Goal: Information Seeking & Learning: Learn about a topic

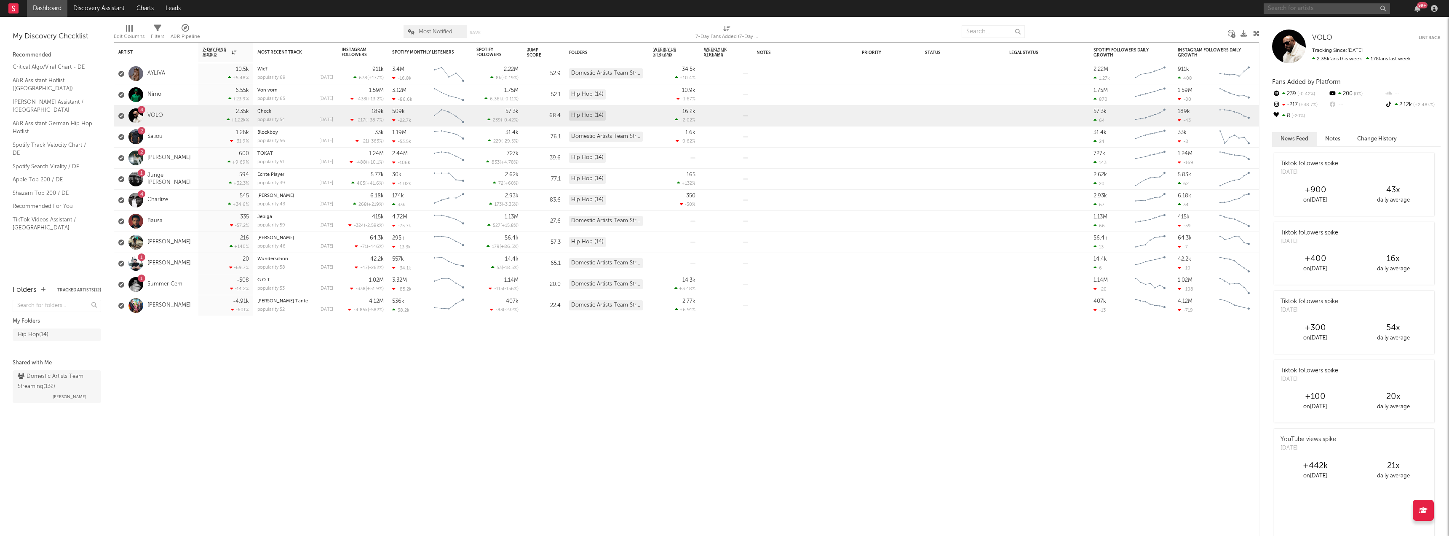
click at [1285, 3] on input "text" at bounding box center [1327, 8] width 126 height 11
click at [1307, 10] on input "ramonski" at bounding box center [1327, 8] width 126 height 11
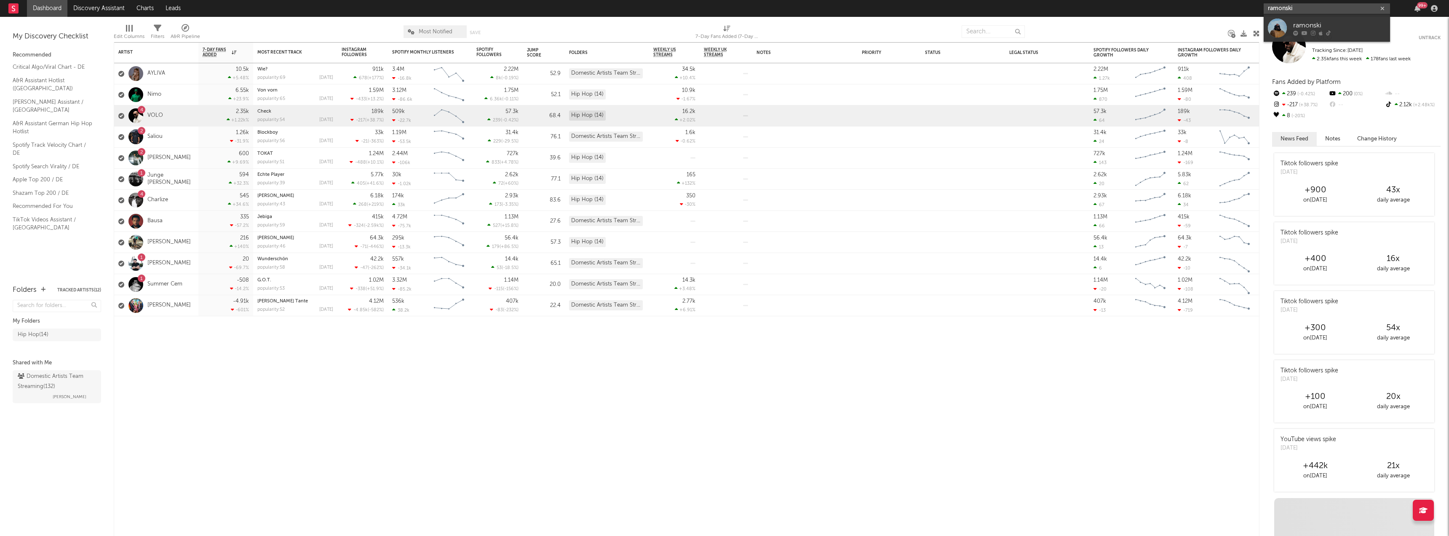
click at [1307, 10] on input "ramonski" at bounding box center [1327, 8] width 126 height 11
type input "ramonski"
click at [1307, 20] on link "ramonski" at bounding box center [1327, 27] width 126 height 27
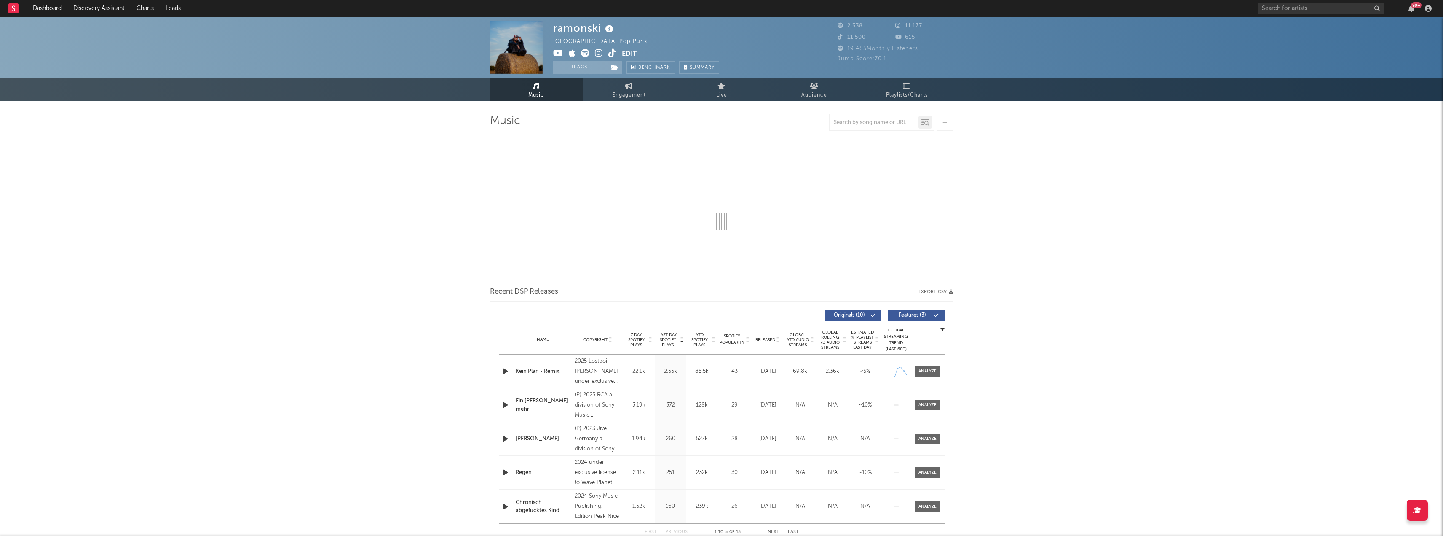
select select "6m"
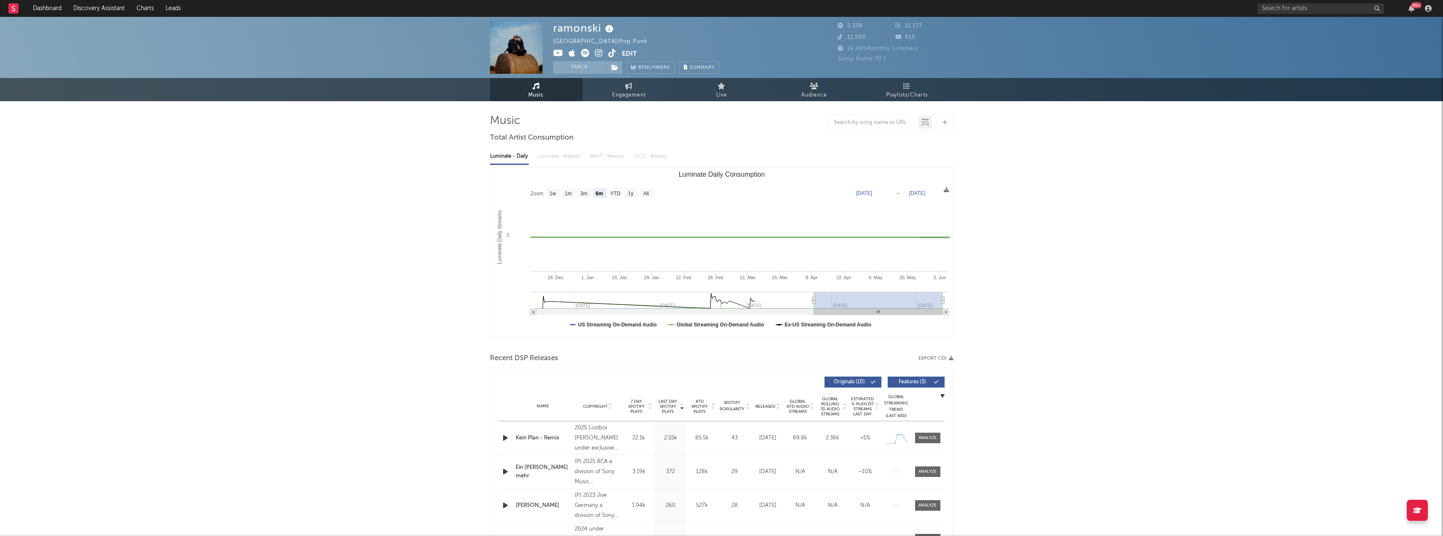
click at [599, 39] on div "Germany | Pop Punk" at bounding box center [605, 42] width 104 height 10
click at [629, 37] on div "ramonski [GEOGRAPHIC_DATA] | Pop Punk Edit Track Benchmark Summary" at bounding box center [636, 47] width 166 height 53
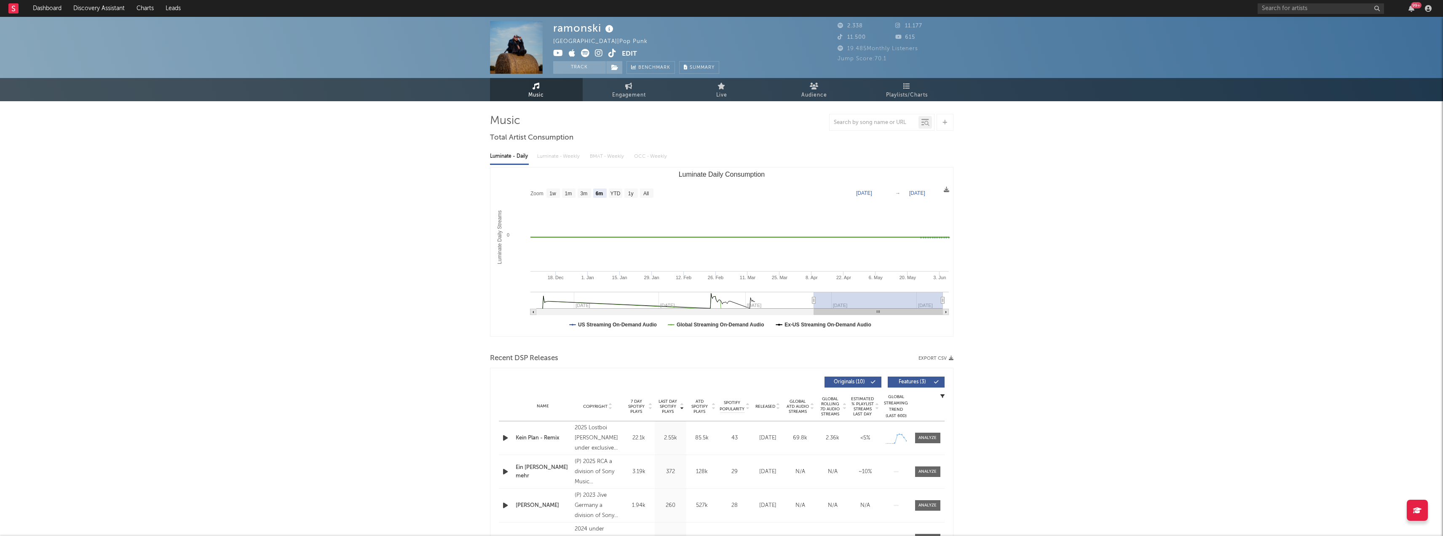
drag, startPoint x: 609, startPoint y: 44, endPoint x: 573, endPoint y: 44, distance: 36.2
click at [573, 44] on div "Germany | Pop Punk" at bounding box center [605, 42] width 104 height 10
click at [624, 94] on span "Engagement" at bounding box center [629, 95] width 34 height 10
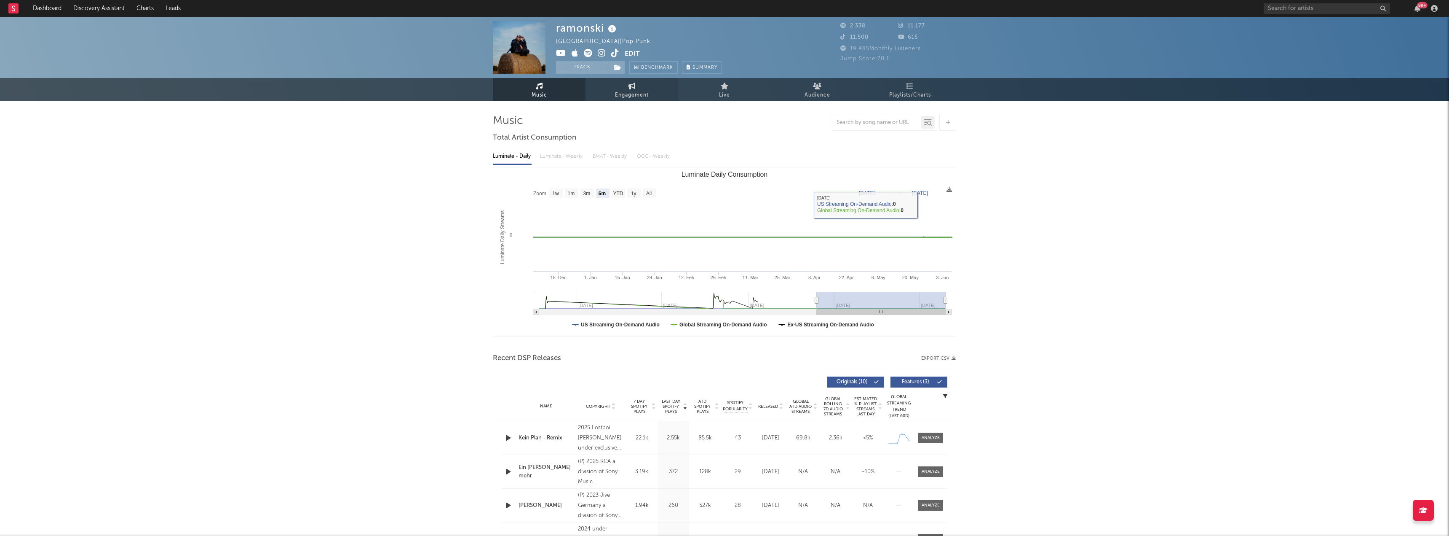
select select "1w"
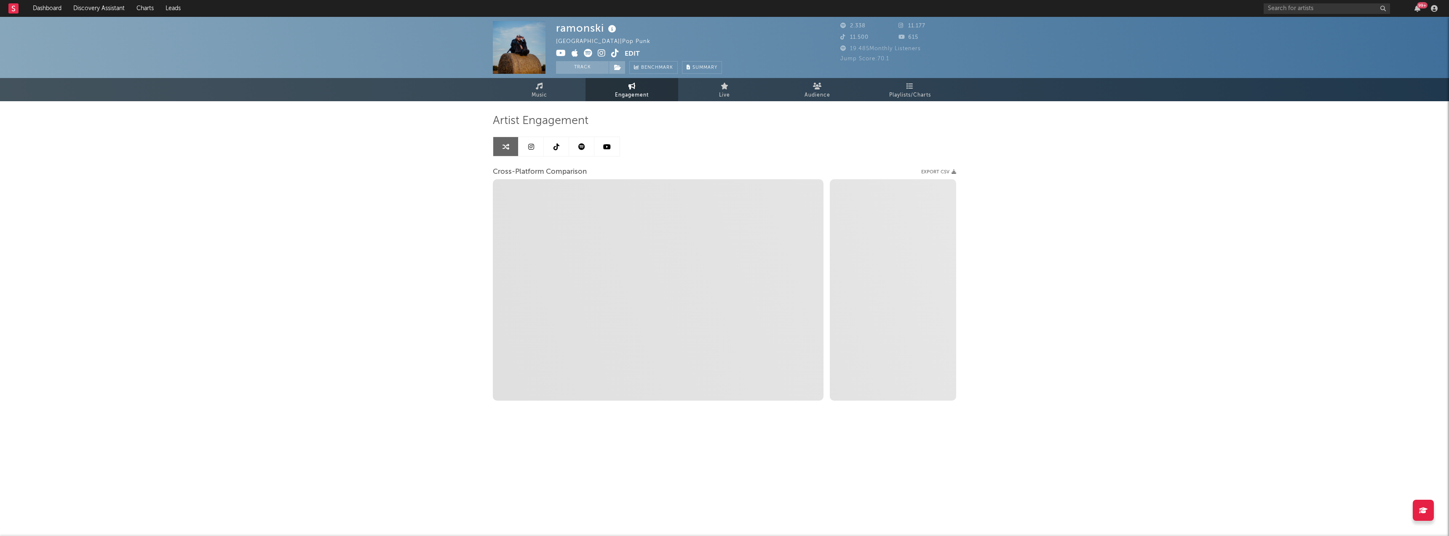
click at [586, 142] on link at bounding box center [581, 146] width 25 height 19
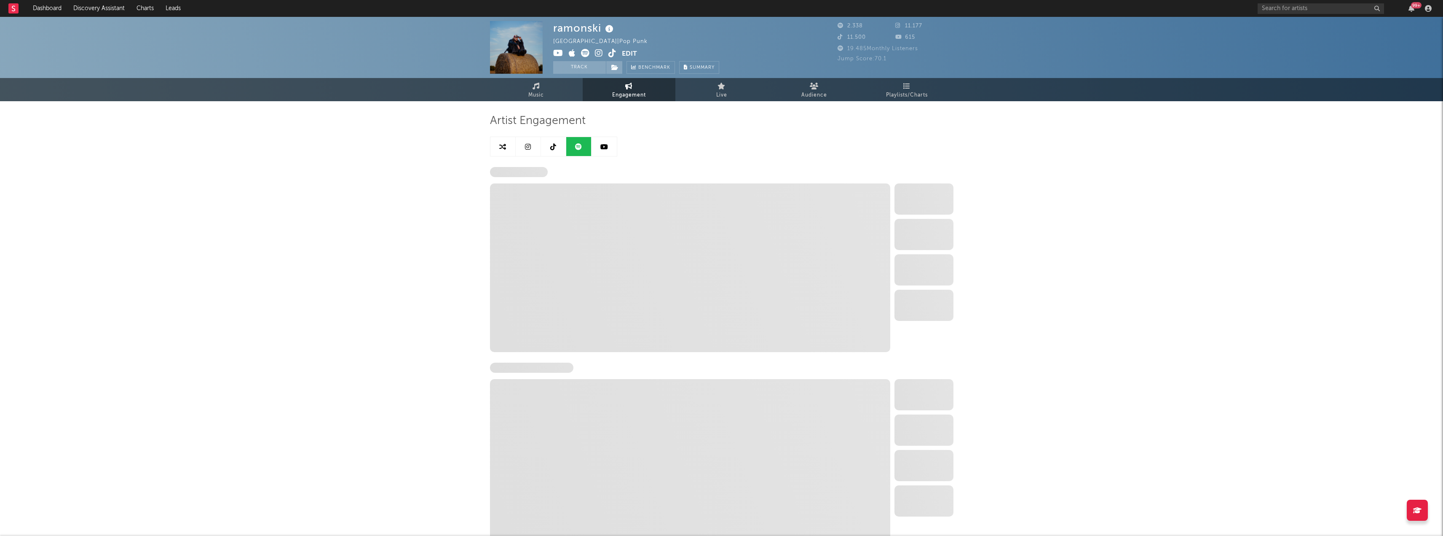
select select "6m"
select select "1w"
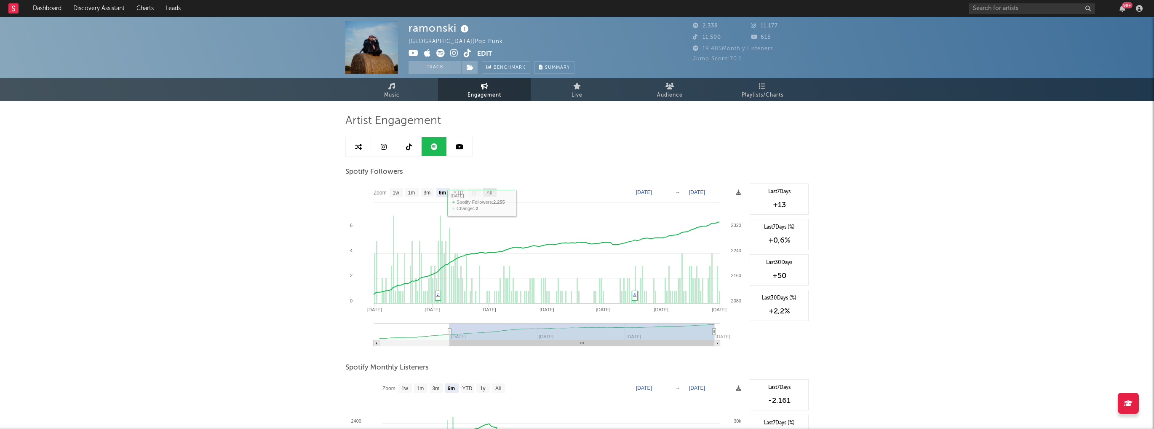
click at [489, 193] on text "All" at bounding box center [489, 193] width 5 height 6
select select "All"
type input "[DATE]"
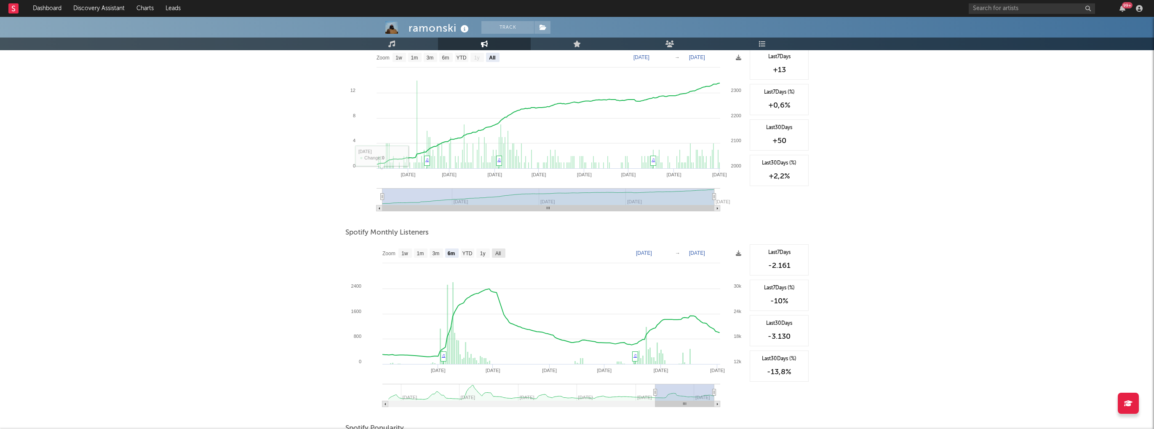
click at [504, 253] on rect at bounding box center [498, 252] width 13 height 9
select select "All"
type input "[DATE]"
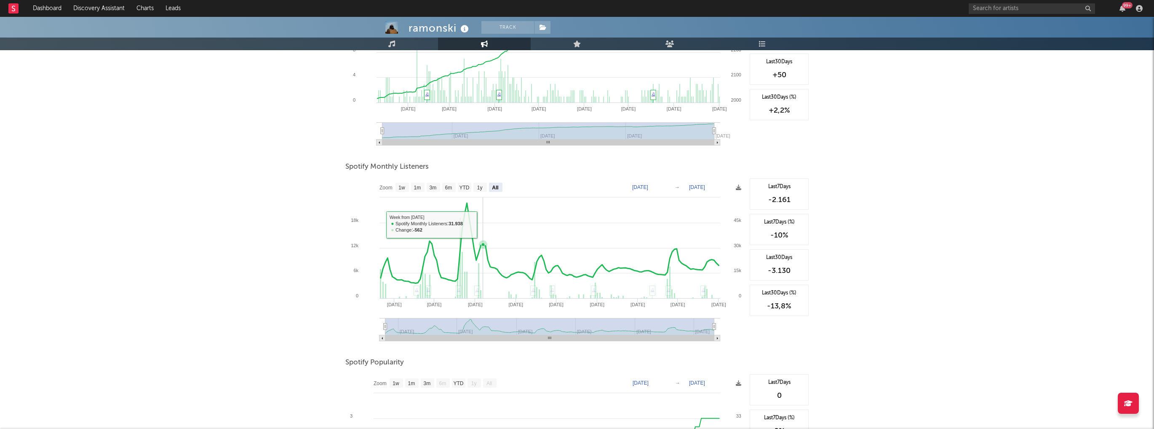
scroll to position [202, 0]
click at [255, 246] on div "ramonski Track [GEOGRAPHIC_DATA] | Pop Punk Edit Track Benchmark Summary 2.338 …" at bounding box center [577, 207] width 1154 height 785
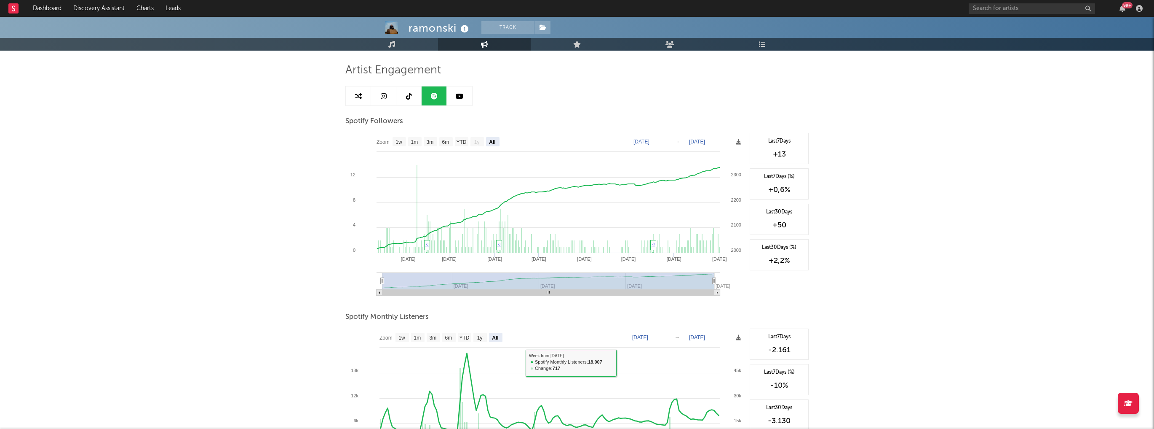
scroll to position [0, 0]
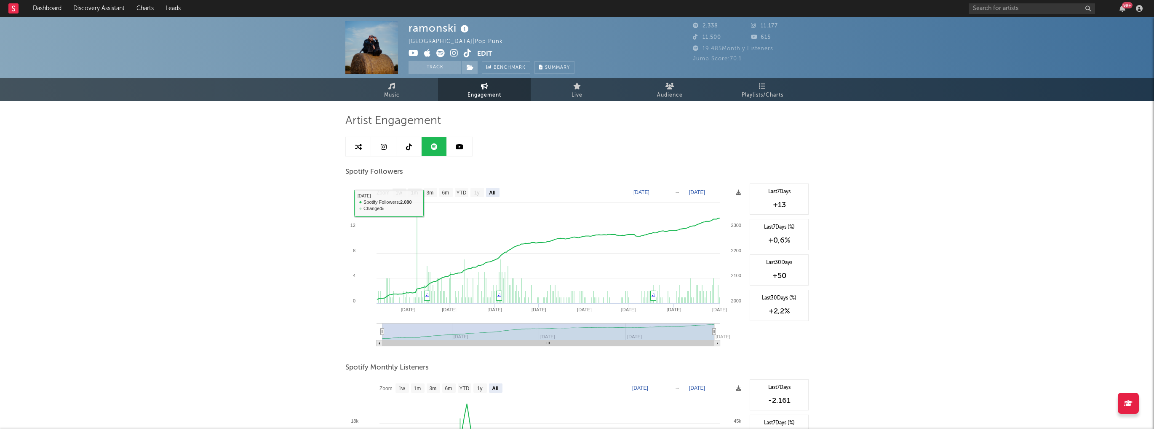
drag, startPoint x: 388, startPoint y: 152, endPoint x: 388, endPoint y: 158, distance: 6.7
click at [388, 152] on link at bounding box center [383, 146] width 25 height 19
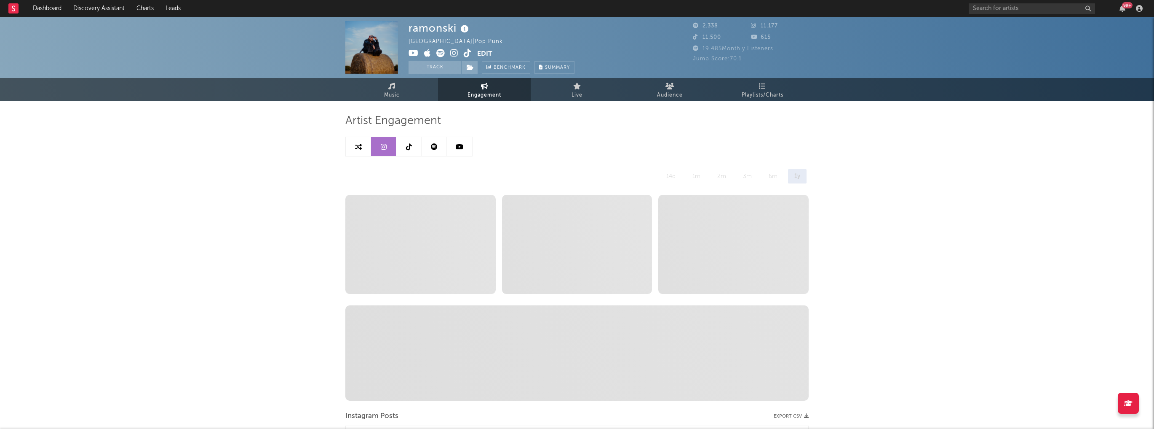
select select "6m"
click at [420, 144] on link at bounding box center [408, 146] width 25 height 19
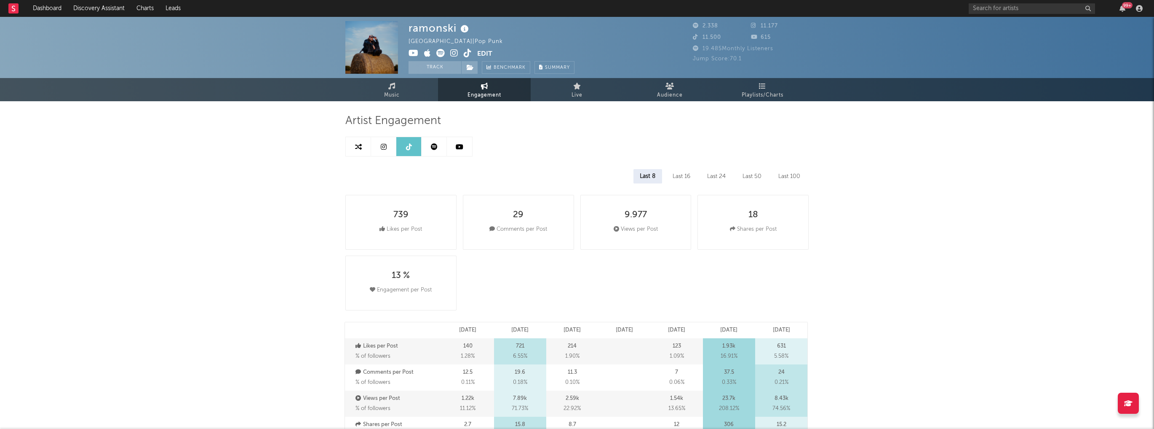
select select "6m"
click at [384, 145] on icon at bounding box center [384, 146] width 6 height 7
select select "6m"
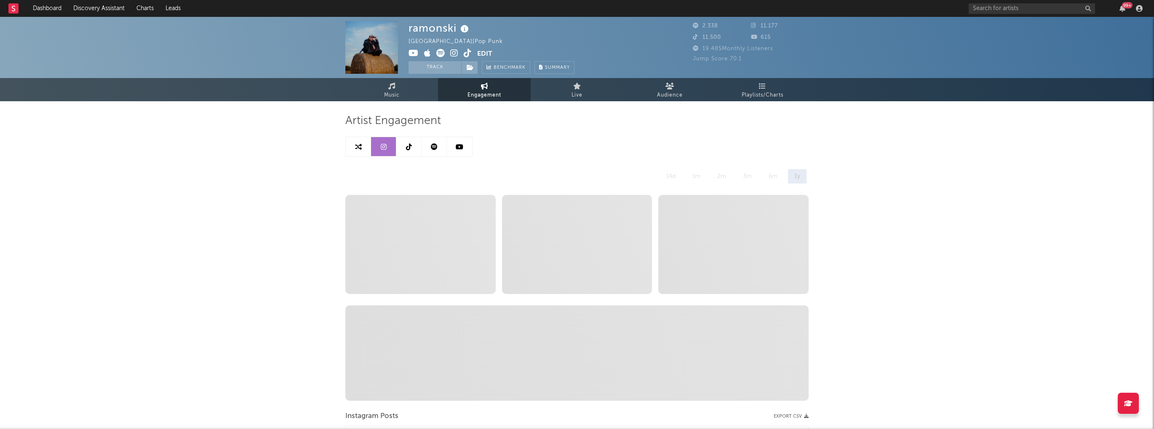
drag, startPoint x: 418, startPoint y: 148, endPoint x: 420, endPoint y: 158, distance: 10.7
click at [418, 148] on link at bounding box center [408, 146] width 25 height 19
select select "6m"
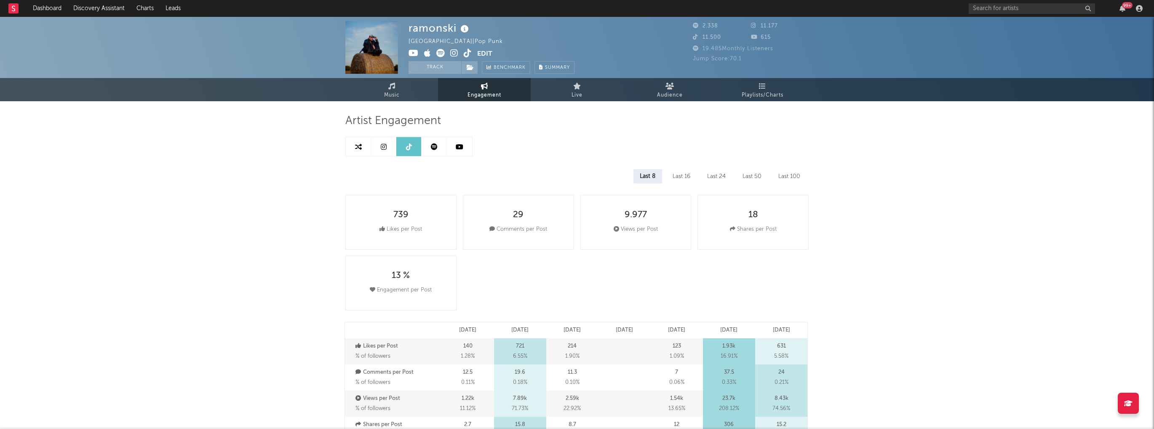
click at [784, 177] on div "Last 100" at bounding box center [789, 176] width 35 height 14
click at [747, 177] on div "Last 50" at bounding box center [752, 176] width 32 height 14
click at [651, 178] on div "Last 8" at bounding box center [648, 176] width 28 height 14
click at [561, 293] on div "739 Likes per Post 29 Comments per Post 9.977 Views per Post 18 Shares per Post…" at bounding box center [581, 252] width 470 height 121
click at [785, 171] on div "Last 100" at bounding box center [789, 176] width 35 height 14
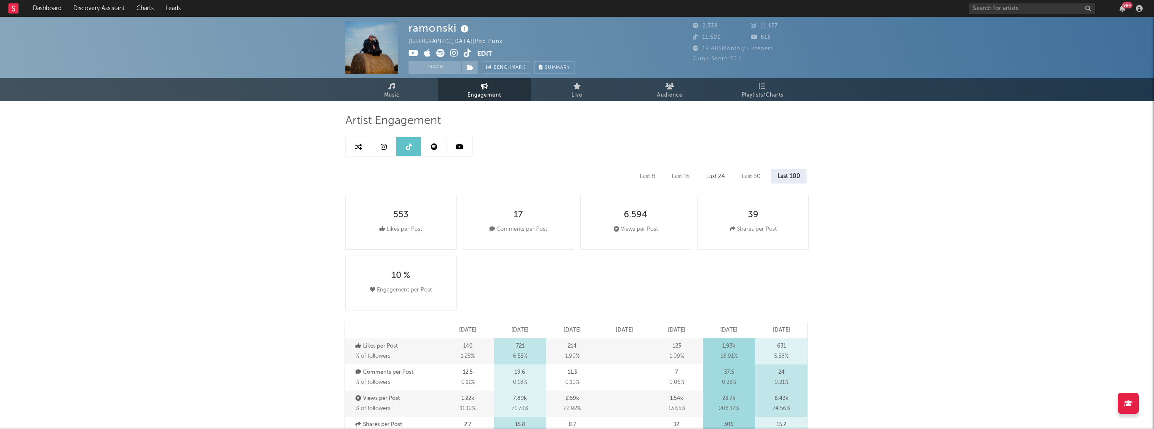
click at [649, 176] on div "Last 8" at bounding box center [648, 176] width 28 height 14
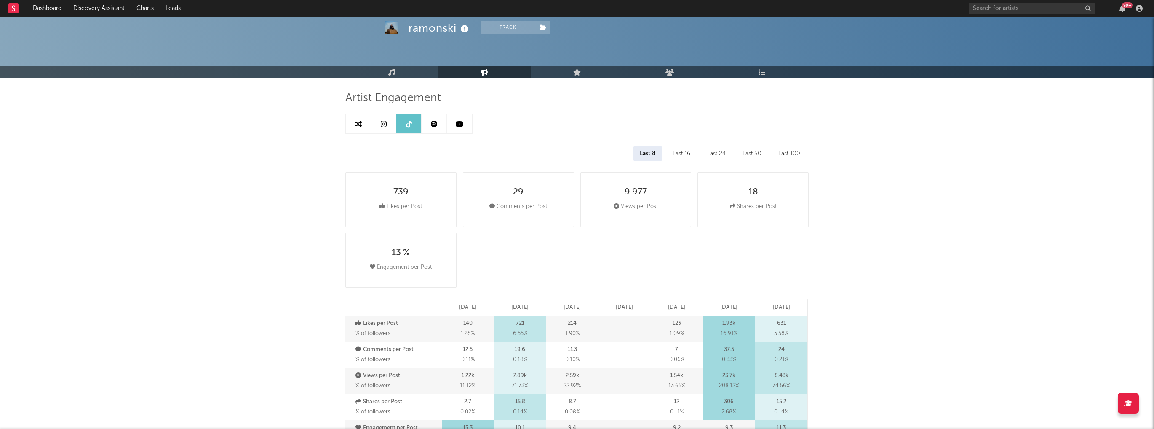
scroll to position [34, 0]
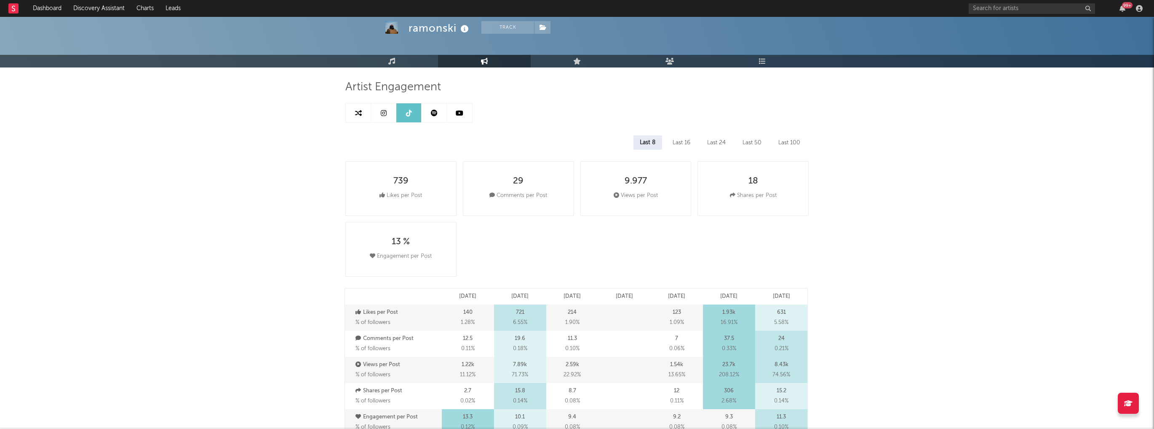
click at [719, 145] on div "Last 24" at bounding box center [716, 142] width 31 height 14
click at [683, 146] on div "Last 16" at bounding box center [681, 142] width 30 height 14
click at [647, 147] on div "Last 8" at bounding box center [648, 142] width 28 height 14
click at [769, 143] on div "Last 8 Last 16 Last 24 Last 50 Last 100" at bounding box center [577, 142] width 463 height 14
click at [750, 143] on div "Last 50" at bounding box center [753, 142] width 32 height 14
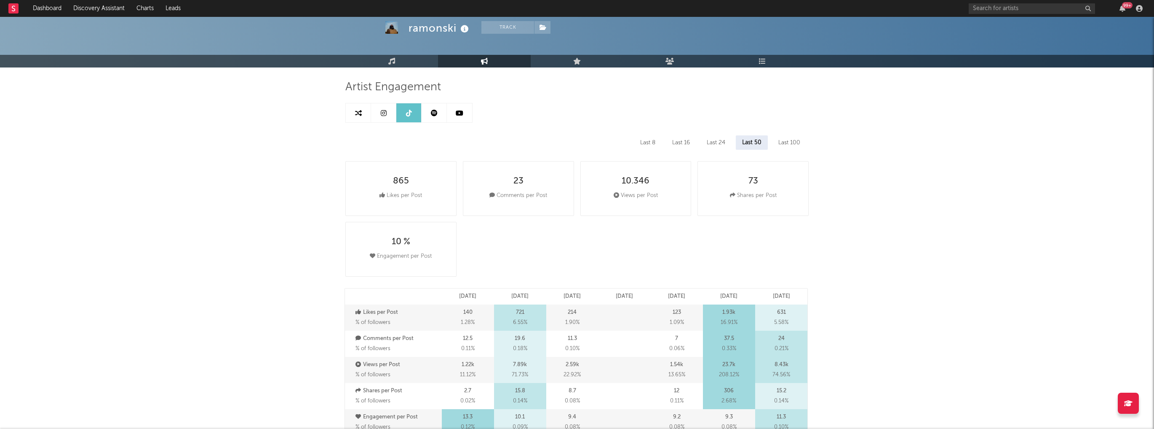
click at [792, 143] on div "Last 100" at bounding box center [789, 142] width 35 height 14
click at [706, 143] on div "Last 24" at bounding box center [715, 142] width 31 height 14
click at [683, 142] on div "Last 16" at bounding box center [681, 142] width 30 height 14
click at [656, 142] on div "Last 8" at bounding box center [648, 142] width 28 height 14
click at [703, 139] on div "Last 24" at bounding box center [716, 142] width 31 height 14
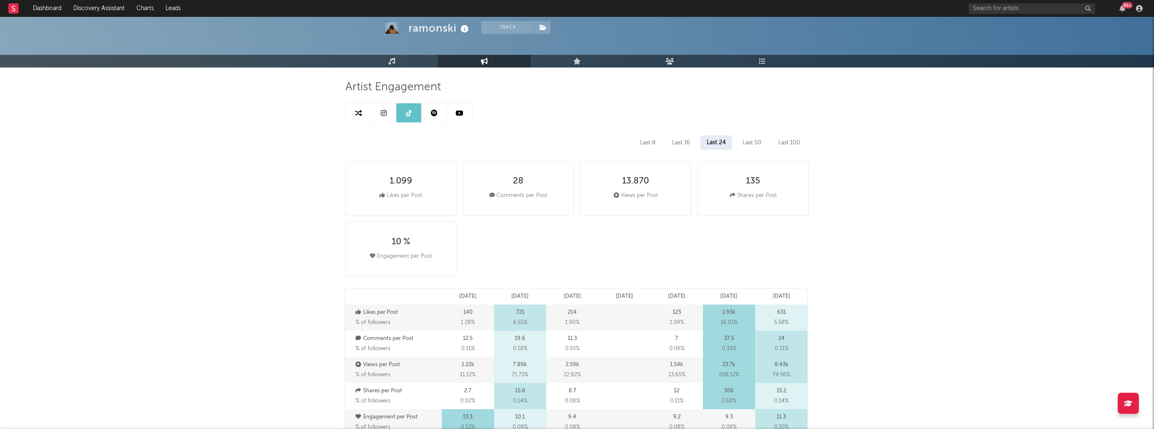
click at [686, 142] on div "Last 16" at bounding box center [681, 142] width 30 height 14
drag, startPoint x: 703, startPoint y: 139, endPoint x: 686, endPoint y: 140, distance: 17.3
click at [701, 139] on div "Last 24" at bounding box center [716, 142] width 31 height 14
click at [678, 140] on div "Last 16" at bounding box center [681, 142] width 30 height 14
click at [661, 141] on div "Last 8 Last 16 Last 24 Last 50 Last 100" at bounding box center [577, 142] width 463 height 14
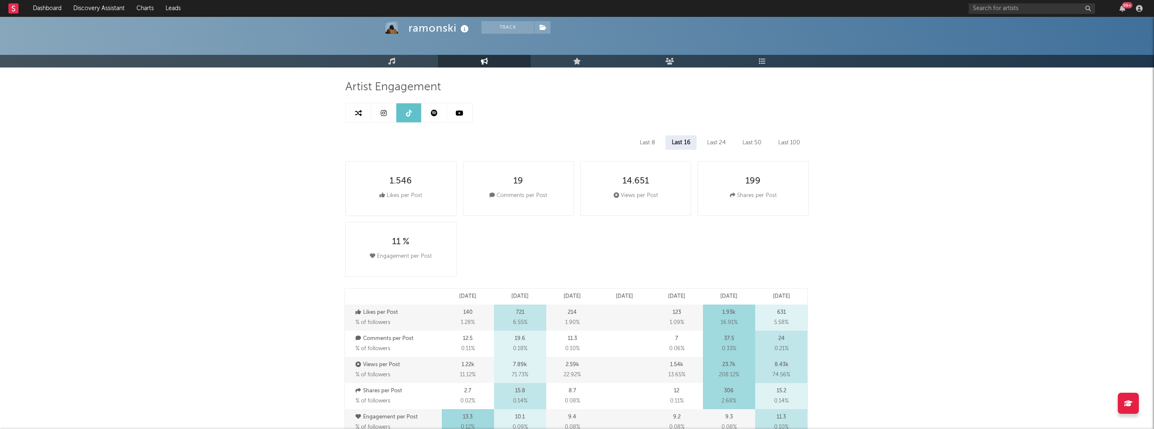
click at [787, 143] on div "Last 100" at bounding box center [789, 142] width 35 height 14
click at [751, 143] on div "Last 50" at bounding box center [752, 142] width 32 height 14
click at [716, 145] on div "Last 24" at bounding box center [716, 142] width 31 height 14
click at [679, 142] on div "Last 16" at bounding box center [681, 142] width 30 height 14
click at [651, 140] on div "Last 8" at bounding box center [648, 142] width 28 height 14
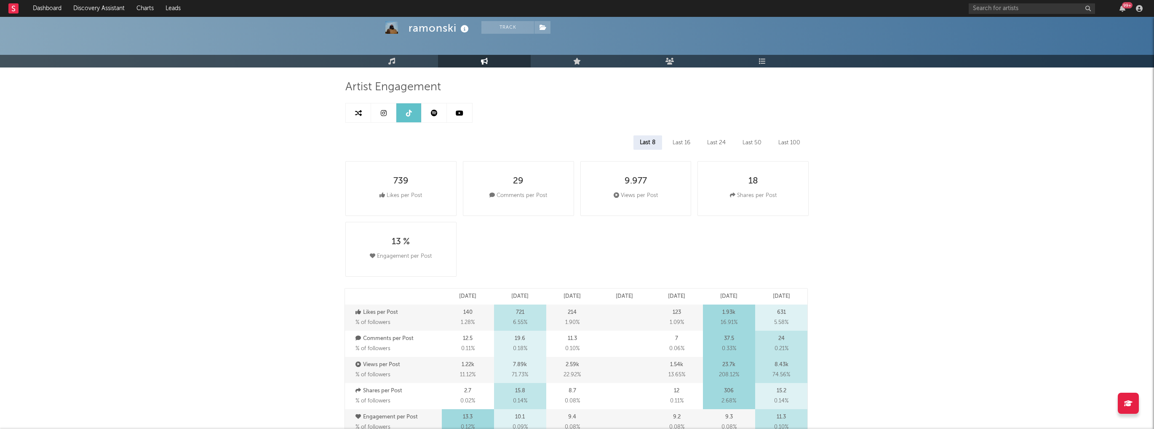
click at [676, 142] on div "Last 16" at bounding box center [682, 142] width 30 height 14
click at [659, 142] on div "Last 8" at bounding box center [648, 142] width 28 height 14
click at [623, 268] on div "739 Likes per Post 29 Comments per Post 9.977 Views per Post 18 Shares per Post…" at bounding box center [581, 218] width 470 height 121
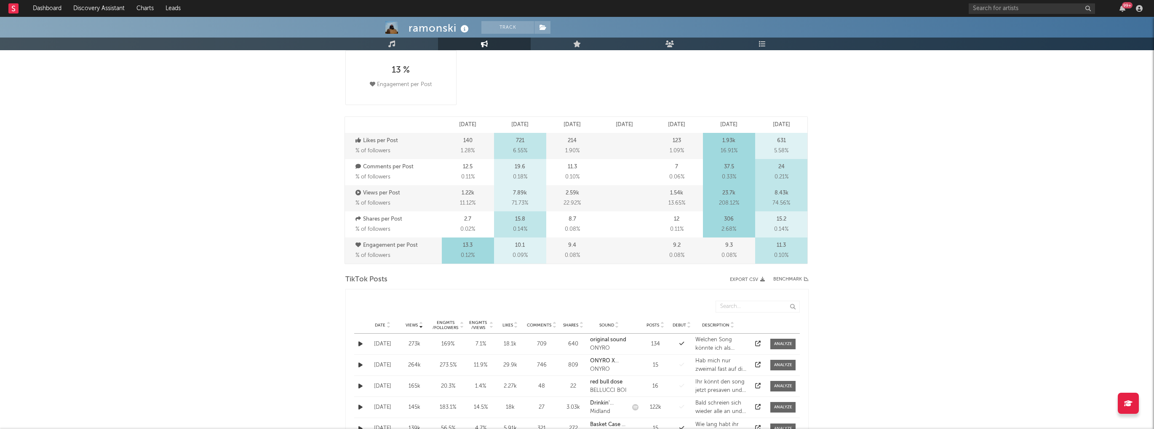
scroll to position [202, 0]
